Goal: Navigation & Orientation: Find specific page/section

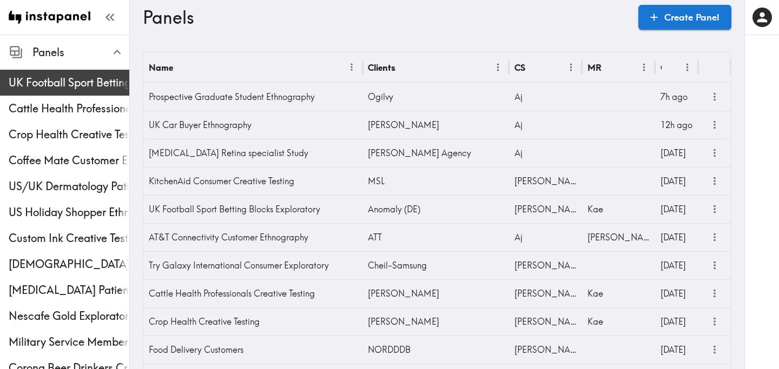
click at [61, 77] on span "UK Football Sport Betting Blocks Exploratory" at bounding box center [69, 82] width 121 height 15
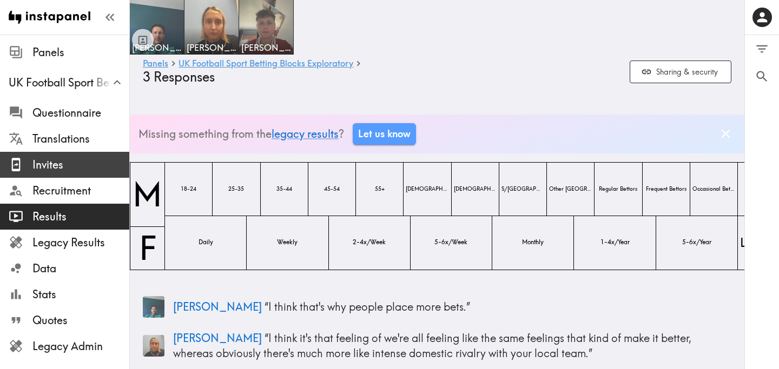
click at [73, 155] on span "Invites" at bounding box center [80, 164] width 97 height 19
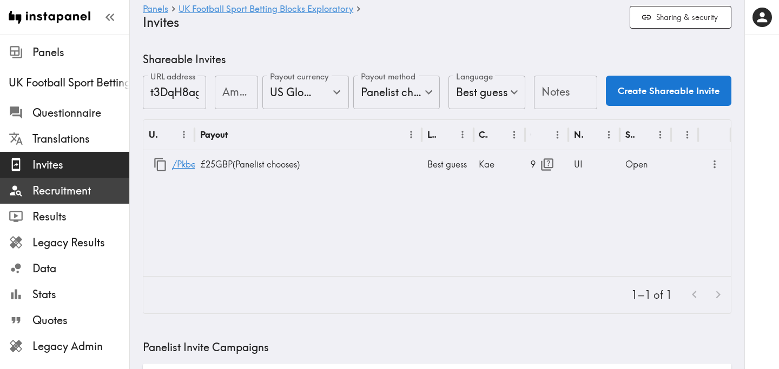
click at [54, 192] on span "Recruitment" at bounding box center [80, 190] width 97 height 15
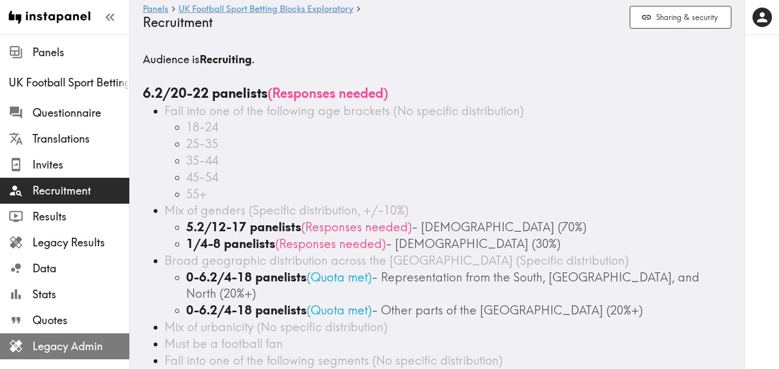
click at [78, 343] on span "Legacy Admin" at bounding box center [80, 346] width 97 height 15
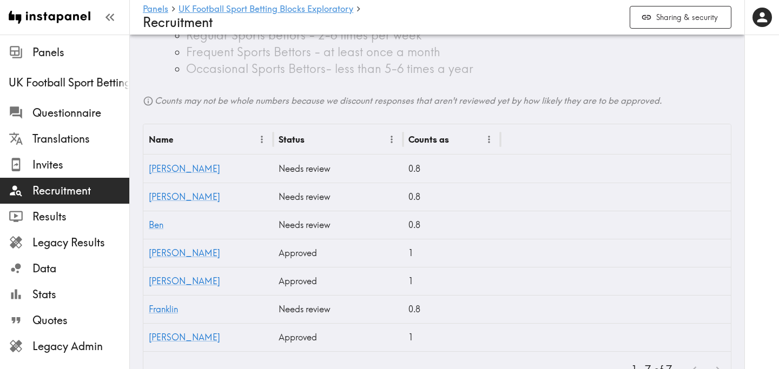
scroll to position [362, 0]
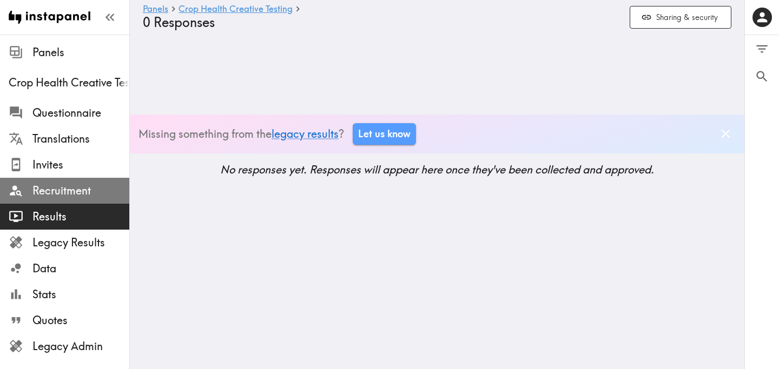
click at [94, 187] on span "Recruitment" at bounding box center [80, 190] width 97 height 15
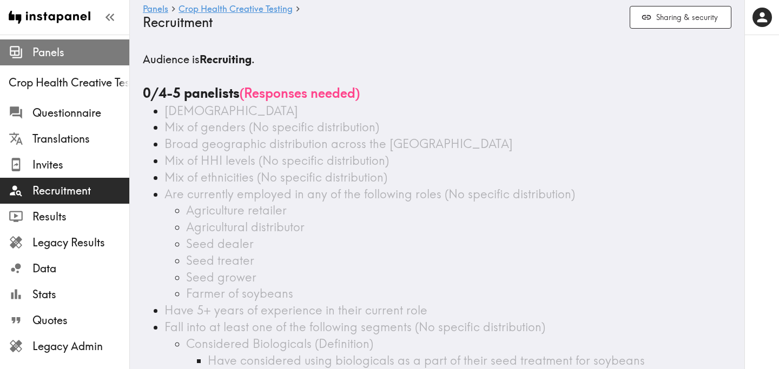
click at [65, 60] on span "Panels" at bounding box center [80, 52] width 97 height 19
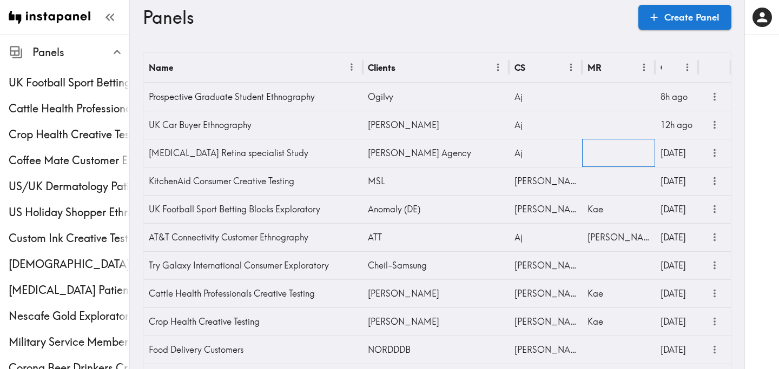
click at [610, 154] on div at bounding box center [618, 153] width 73 height 28
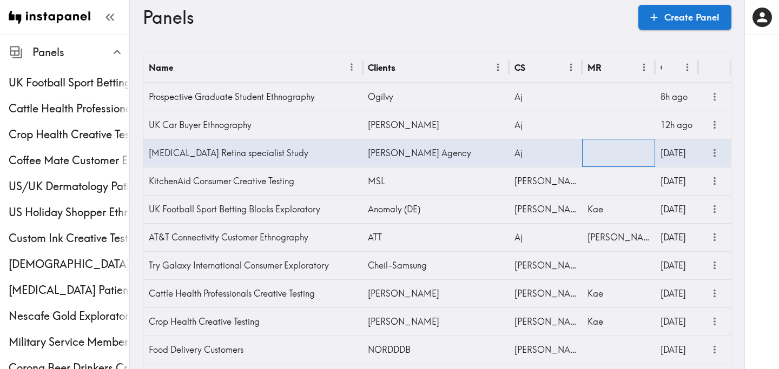
click at [610, 154] on div at bounding box center [618, 153] width 73 height 28
click at [614, 152] on input "text" at bounding box center [610, 156] width 47 height 24
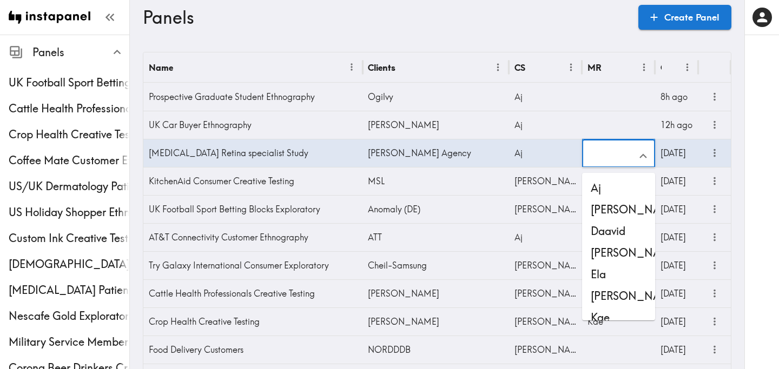
drag, startPoint x: 618, startPoint y: 313, endPoint x: 609, endPoint y: 305, distance: 11.5
click at [618, 313] on li "Kae" at bounding box center [618, 318] width 73 height 22
type input "Kae"
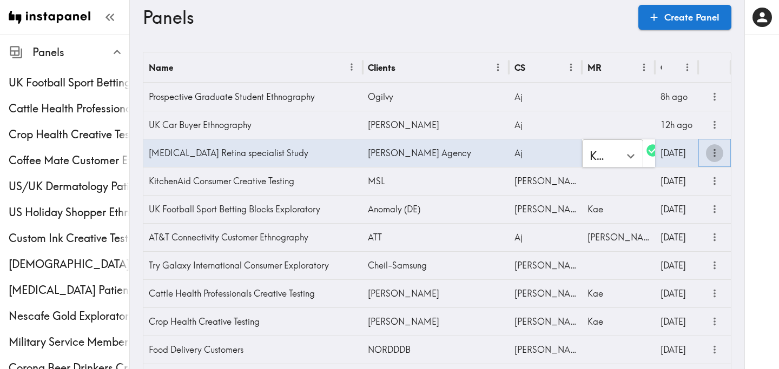
click at [716, 154] on icon "more" at bounding box center [714, 153] width 12 height 12
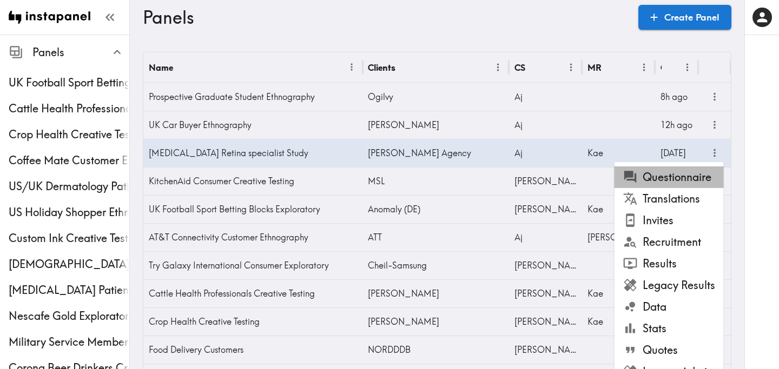
click at [702, 173] on li "Questionnaire" at bounding box center [668, 178] width 109 height 22
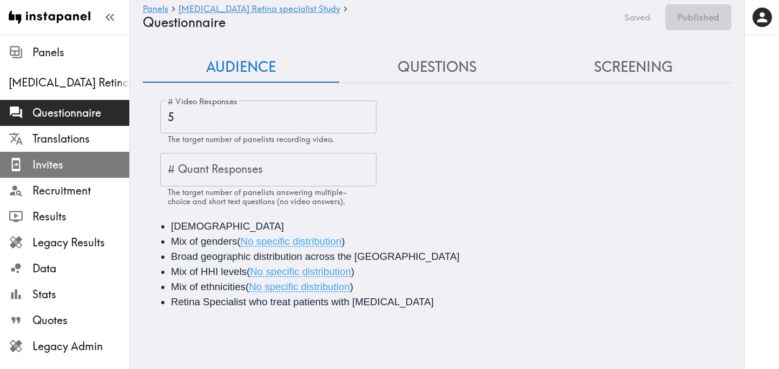
click at [35, 175] on div "Invites" at bounding box center [64, 165] width 129 height 28
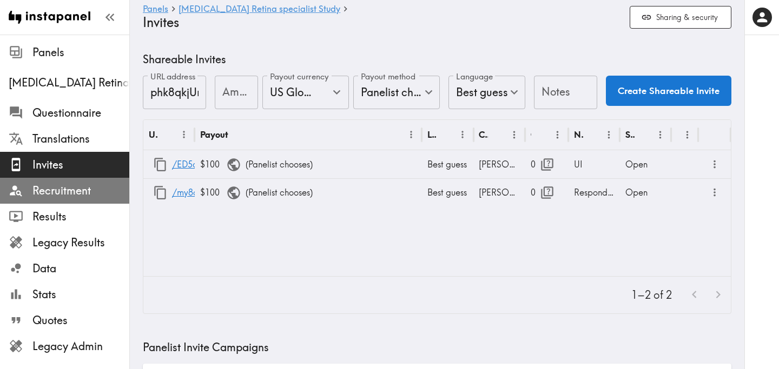
click at [86, 200] on span "Recruitment" at bounding box center [80, 190] width 97 height 19
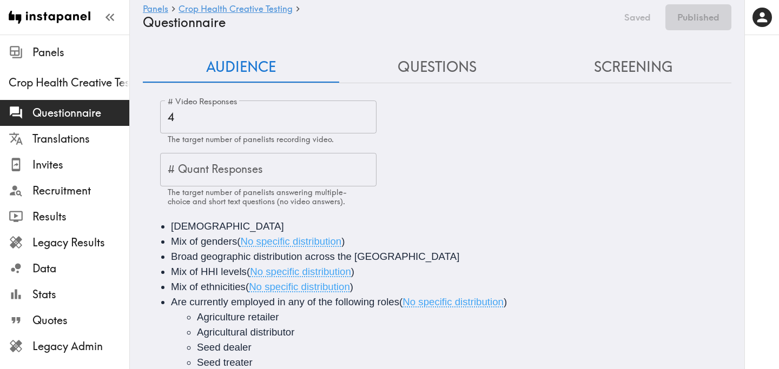
scroll to position [181, 0]
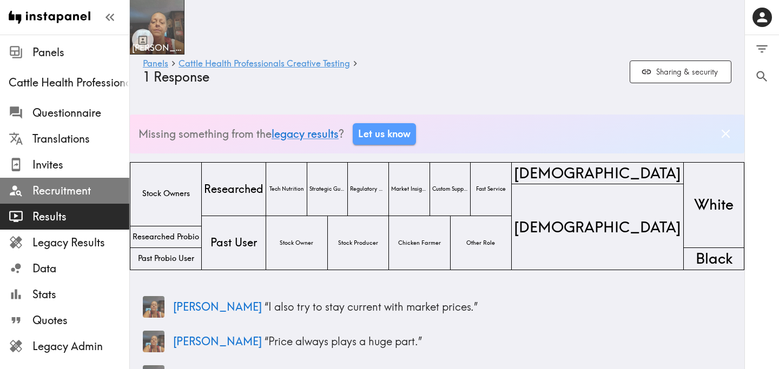
click at [84, 192] on span "Recruitment" at bounding box center [80, 190] width 97 height 15
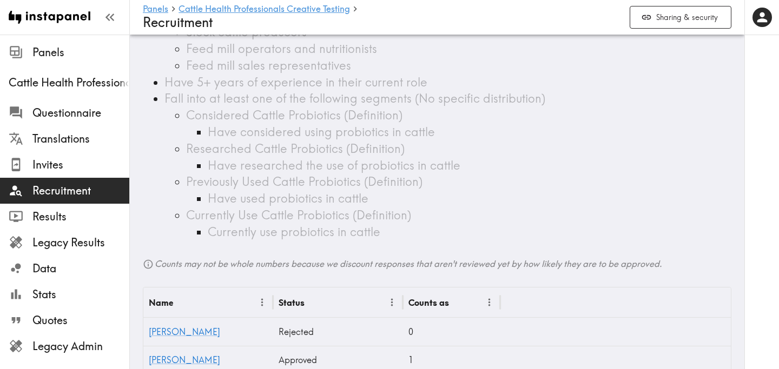
scroll to position [154, 0]
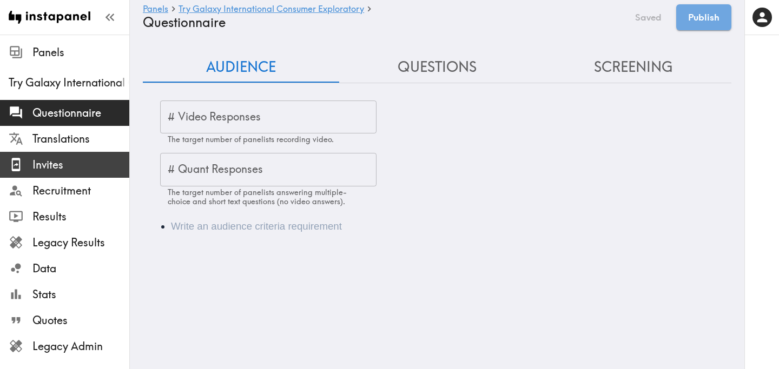
click at [90, 169] on span "Invites" at bounding box center [80, 164] width 97 height 15
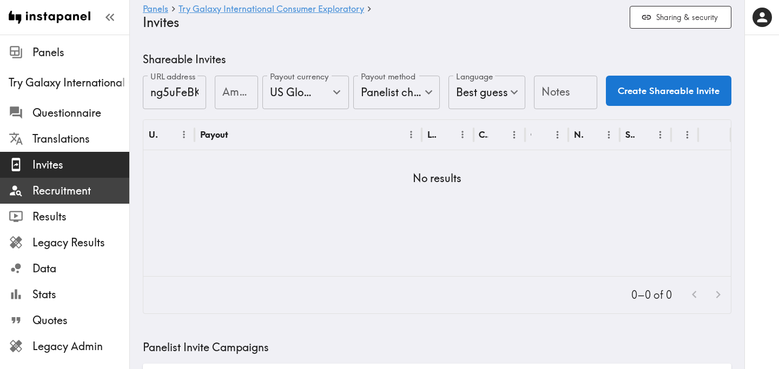
click at [77, 196] on span "Recruitment" at bounding box center [80, 190] width 97 height 15
